Goal: Navigation & Orientation: Understand site structure

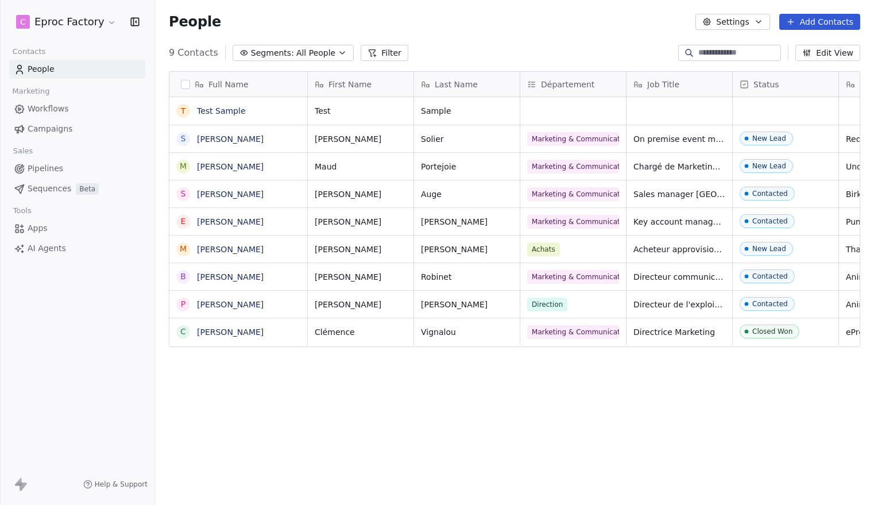
scroll to position [444, 719]
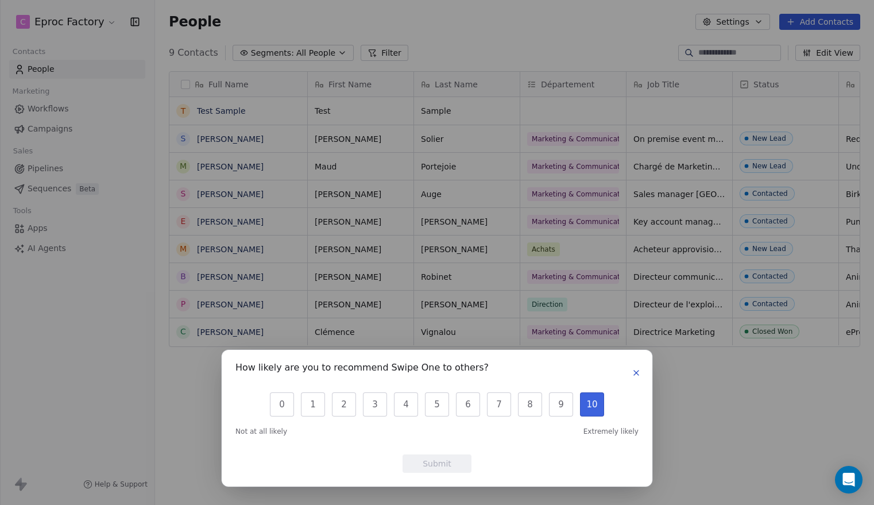
click at [594, 408] on button "10" at bounding box center [592, 404] width 24 height 24
click at [639, 373] on icon "button" at bounding box center [635, 372] width 9 height 9
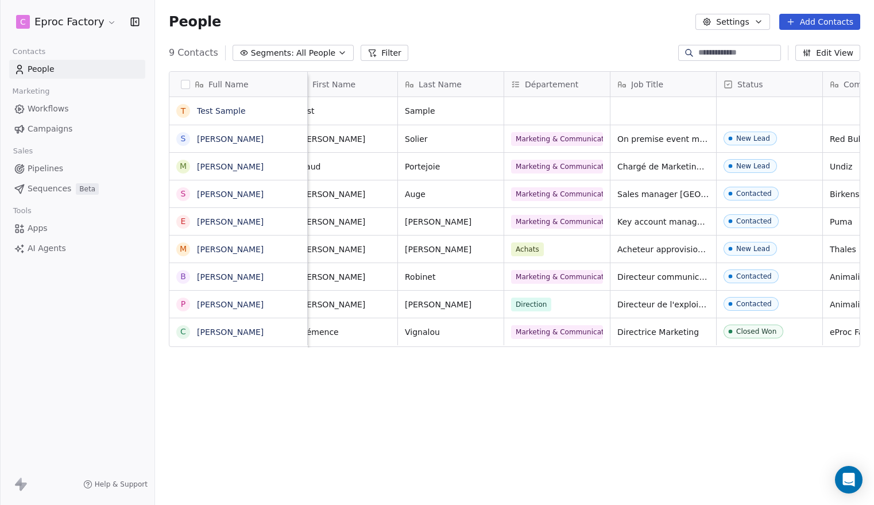
scroll to position [0, 0]
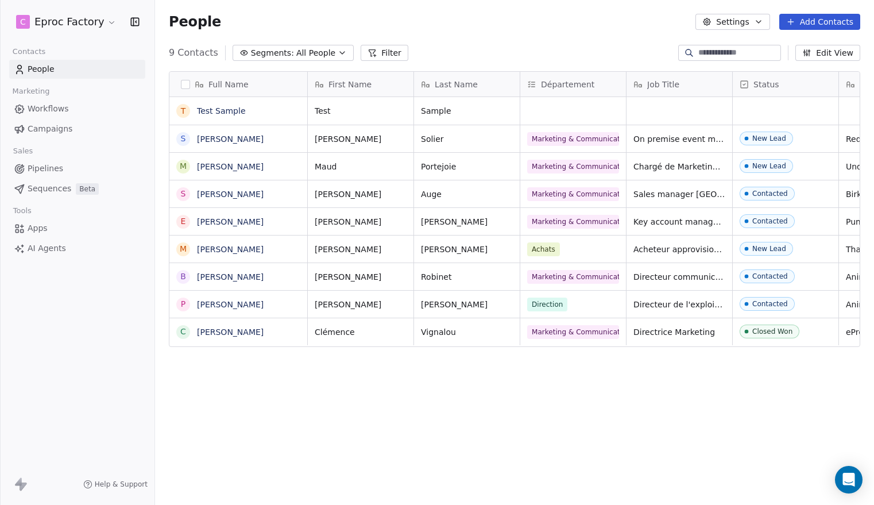
click at [278, 49] on span "Segments:" at bounding box center [272, 53] width 43 height 12
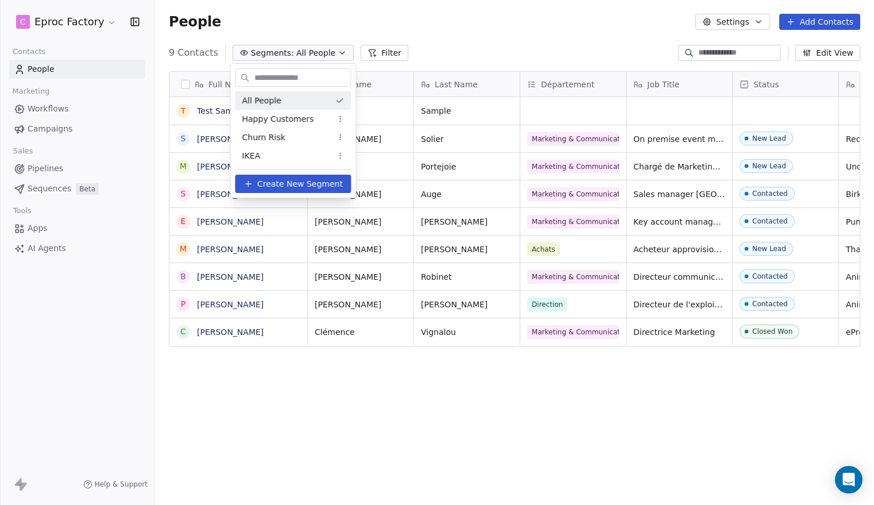
click at [347, 20] on html "C Eproc Factory Contacts People Marketing Workflows Campaigns Sales Pipelines S…" at bounding box center [437, 252] width 874 height 505
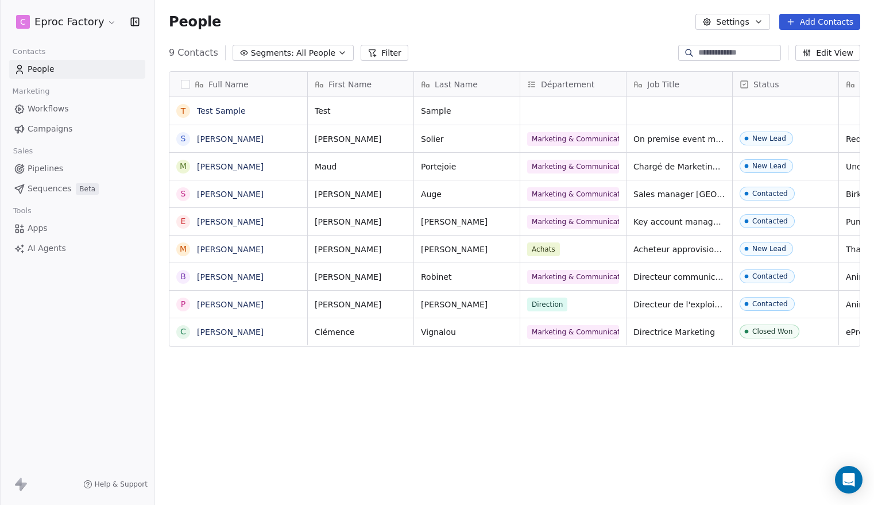
click at [58, 105] on span "Workflows" at bounding box center [48, 109] width 41 height 12
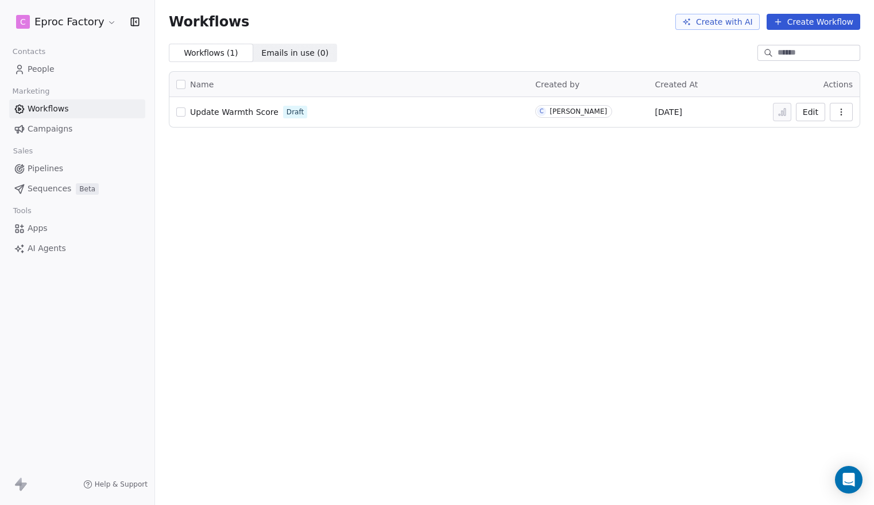
click at [55, 133] on span "Campaigns" at bounding box center [50, 129] width 45 height 12
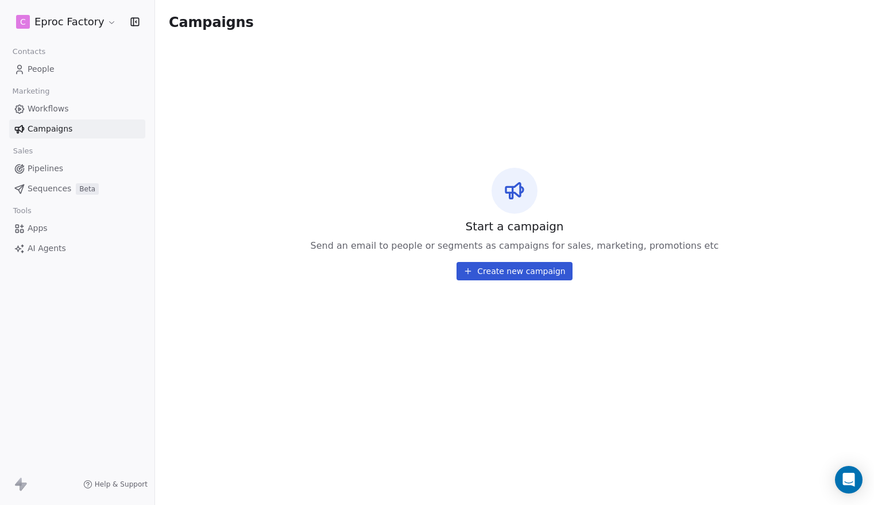
click at [48, 73] on span "People" at bounding box center [41, 69] width 27 height 12
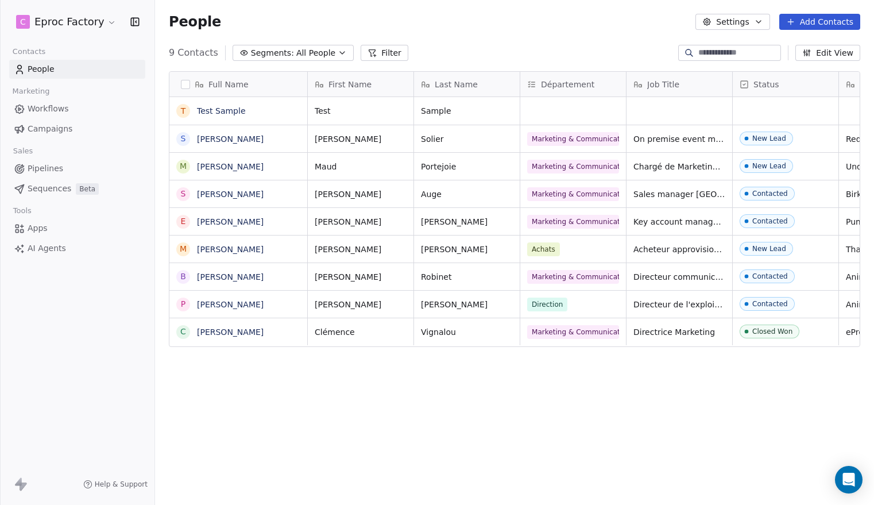
scroll to position [444, 719]
click at [332, 59] on button "Segments: All People" at bounding box center [293, 53] width 121 height 16
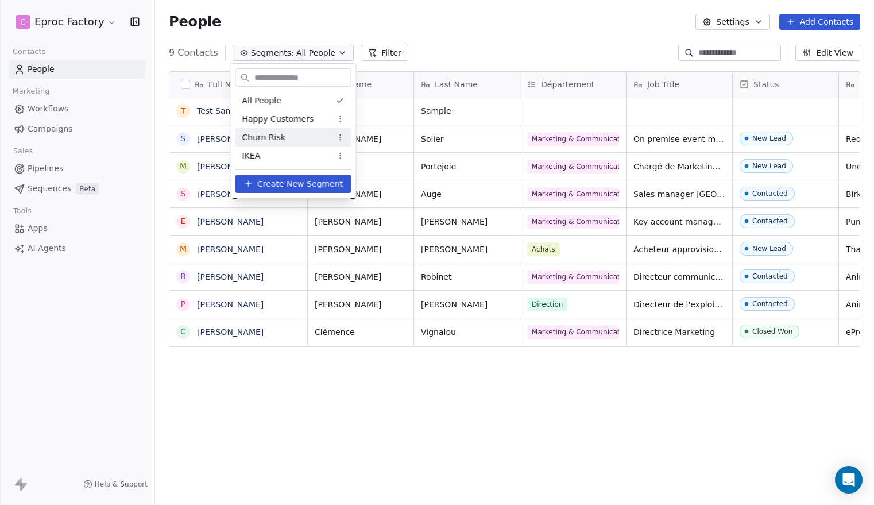
click at [320, 138] on div "Churn Risk" at bounding box center [293, 137] width 116 height 18
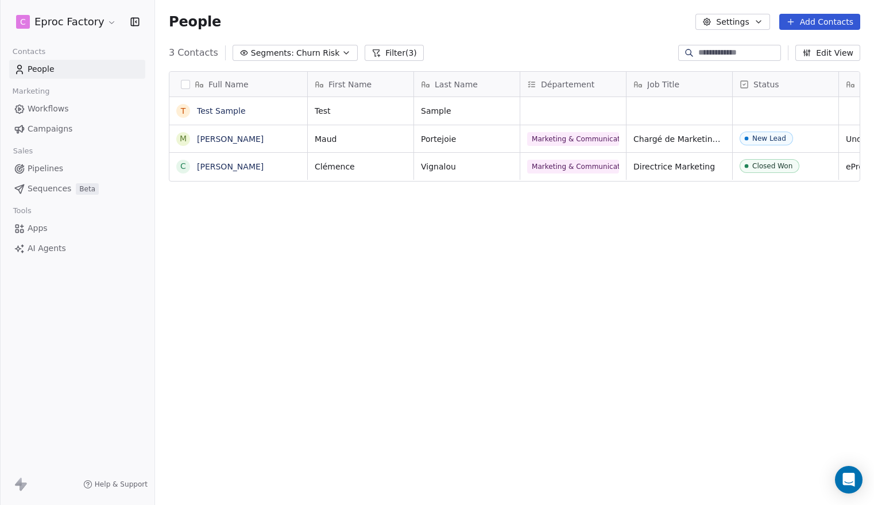
click at [331, 57] on span "Churn Risk" at bounding box center [317, 53] width 43 height 12
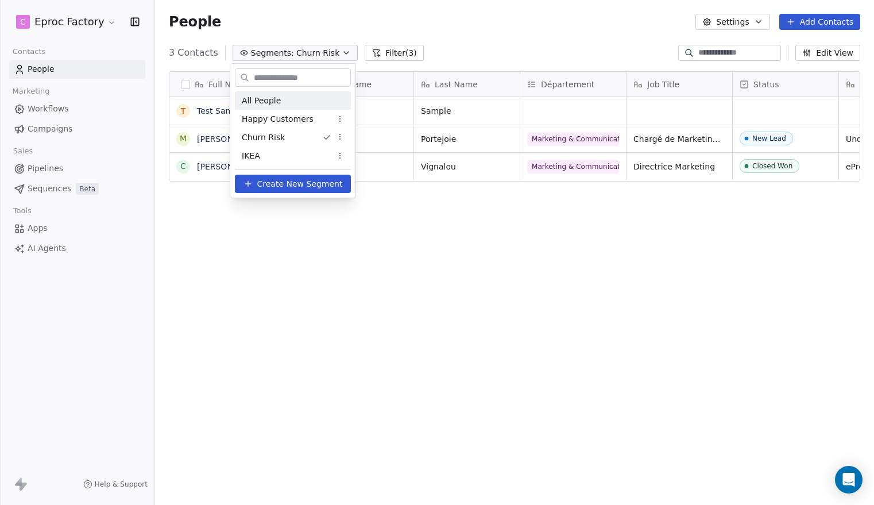
click at [276, 101] on span "All People" at bounding box center [261, 101] width 39 height 12
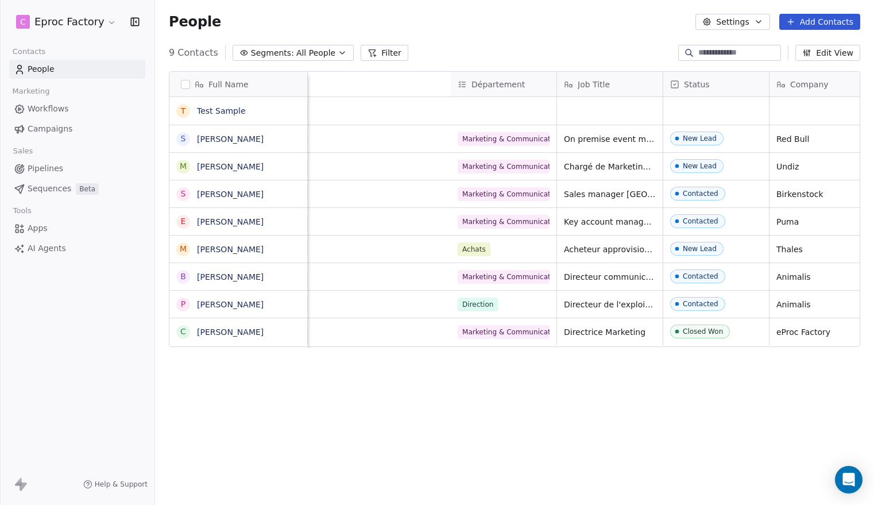
scroll to position [0, 0]
